Goal: Find specific page/section: Find specific page/section

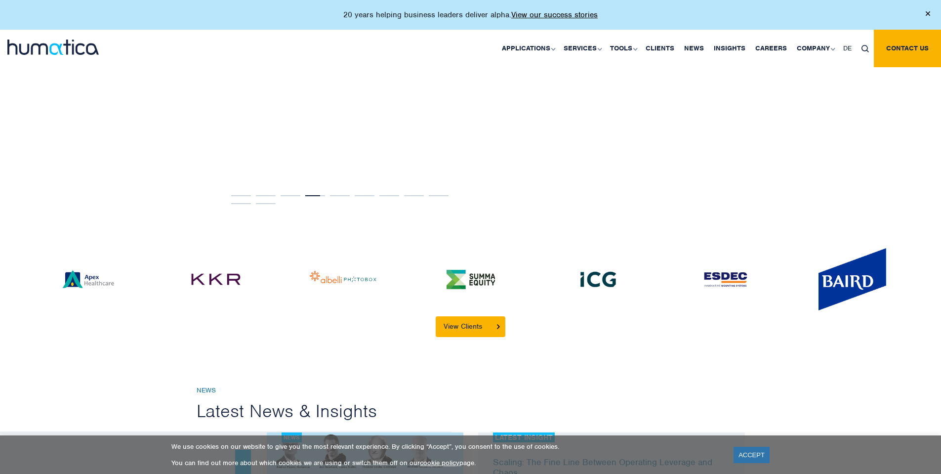
scroll to position [2372, 0]
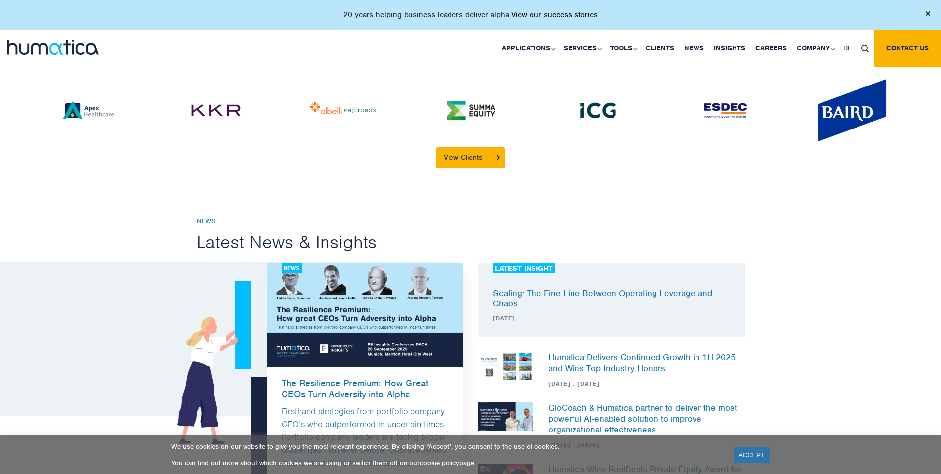
click at [477, 100] on img at bounding box center [470, 109] width 69 height 43
click at [467, 147] on link "View Clients" at bounding box center [471, 157] width 70 height 21
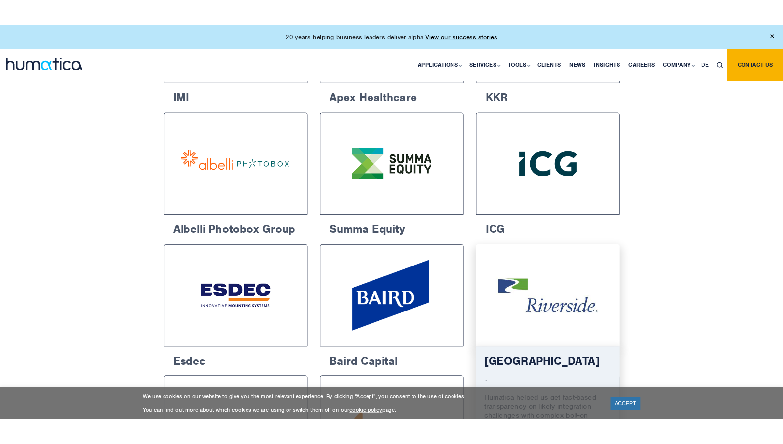
scroll to position [643, 0]
